Goal: Book appointment/travel/reservation

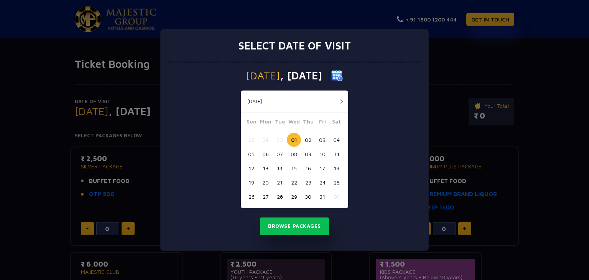
click at [255, 182] on button "19" at bounding box center [251, 182] width 14 height 14
click at [291, 232] on button "Browse Packages" at bounding box center [294, 226] width 69 height 18
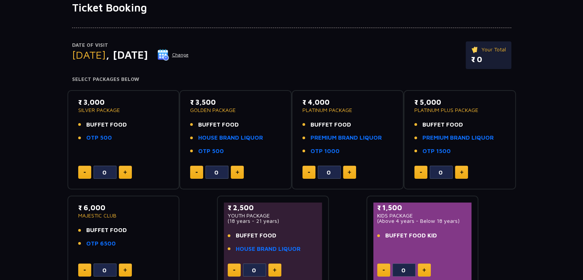
scroll to position [38, 0]
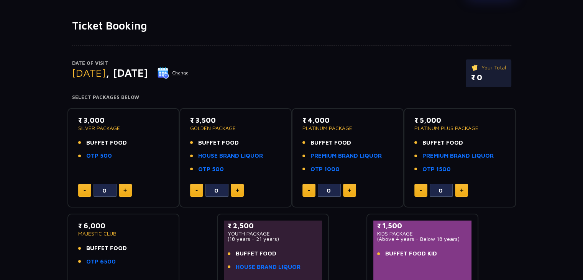
click at [232, 129] on p "GOLDEN PACKAGE" at bounding box center [235, 127] width 91 height 5
click at [259, 129] on p "GOLDEN PACKAGE" at bounding box center [235, 127] width 91 height 5
click at [259, 130] on p "GOLDEN PACKAGE" at bounding box center [235, 127] width 91 height 5
click at [347, 132] on div "₹ 4,000 PLATINUM PACKAGE BUFFET FOOD PREMIUM BRAND LIQUOR OTP 1000" at bounding box center [347, 146] width 91 height 63
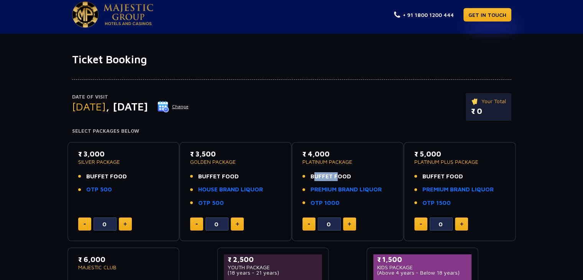
scroll to position [0, 0]
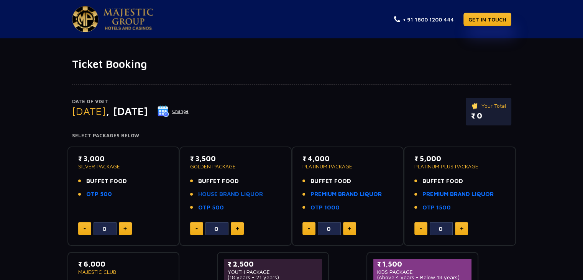
click at [212, 194] on link "HOUSE BRAND LIQUOR" at bounding box center [230, 194] width 65 height 9
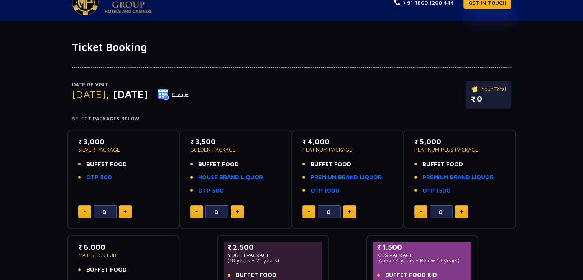
scroll to position [38, 0]
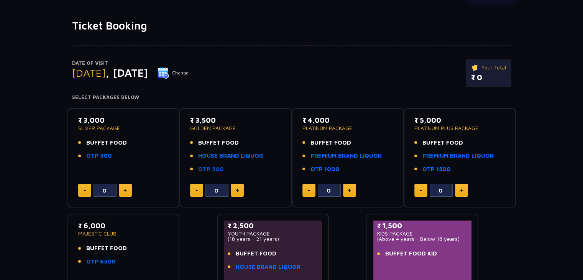
click at [207, 170] on link "OTP 500" at bounding box center [211, 169] width 26 height 9
click at [352, 158] on link "PREMIUM BRAND LIQUOR" at bounding box center [346, 155] width 71 height 9
